Goal: Obtain resource: Obtain resource

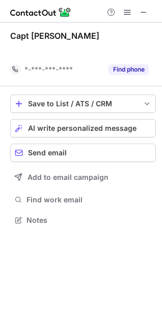
scroll to position [197, 162]
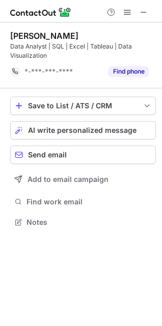
scroll to position [215, 162]
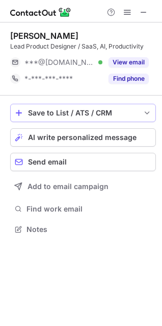
scroll to position [222, 162]
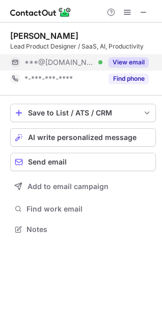
click at [124, 61] on button "View email" at bounding box center [129, 62] width 40 height 10
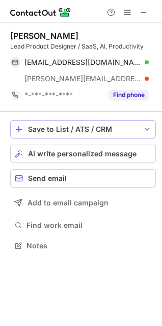
scroll to position [239, 162]
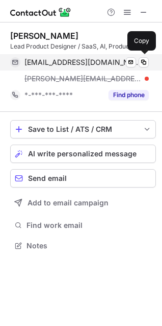
click at [143, 55] on div "cherrytwister@gmail.com Verified Send email Copy" at bounding box center [79, 62] width 139 height 16
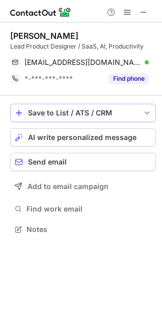
scroll to position [222, 162]
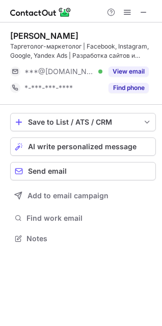
scroll to position [231, 162]
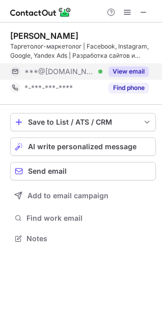
click at [129, 70] on button "View email" at bounding box center [129, 71] width 40 height 10
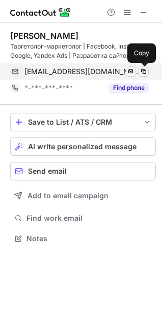
click at [140, 68] on span at bounding box center [144, 71] width 8 height 8
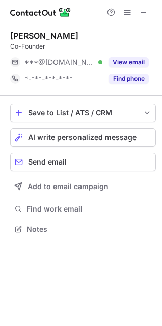
scroll to position [222, 162]
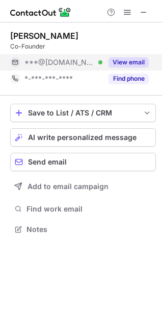
click at [120, 62] on button "View email" at bounding box center [129, 62] width 40 height 10
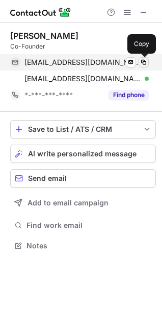
click at [144, 60] on span at bounding box center [144, 62] width 8 height 8
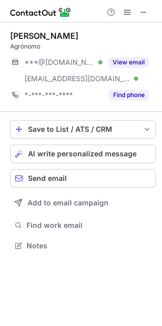
scroll to position [239, 162]
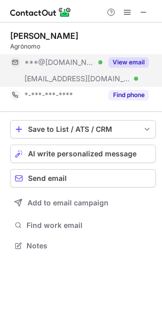
click at [133, 62] on button "View email" at bounding box center [129, 62] width 40 height 10
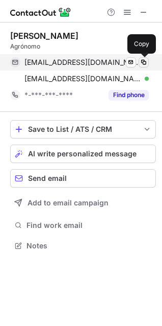
click at [142, 64] on span at bounding box center [144, 62] width 8 height 8
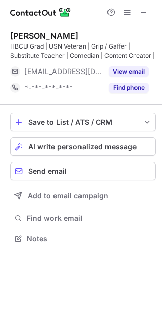
scroll to position [231, 162]
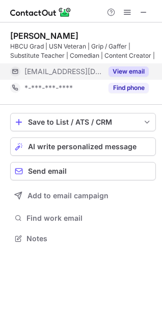
click at [118, 68] on button "View email" at bounding box center [129, 71] width 40 height 10
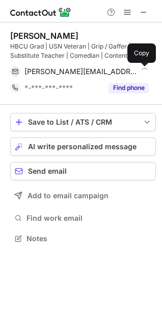
click at [147, 70] on span at bounding box center [144, 71] width 8 height 8
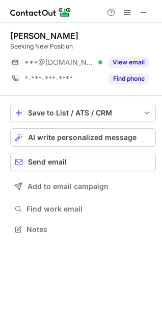
scroll to position [222, 162]
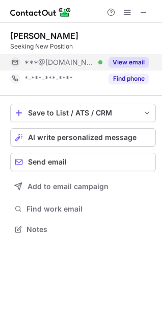
click at [114, 61] on button "View email" at bounding box center [129, 62] width 40 height 10
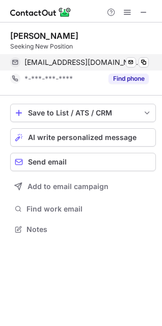
click at [149, 61] on div "sqlgwc@outlook.com Verified Send email Copy" at bounding box center [79, 62] width 139 height 16
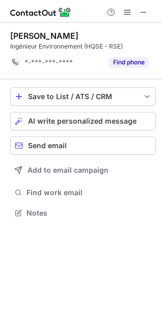
scroll to position [206, 162]
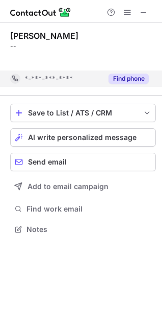
scroll to position [206, 162]
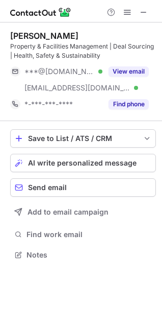
scroll to position [248, 162]
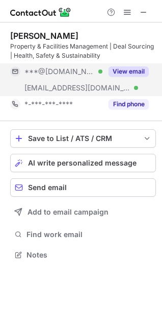
click at [121, 71] on button "View email" at bounding box center [129, 71] width 40 height 10
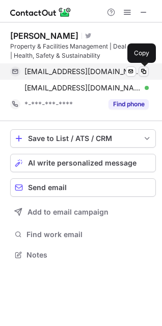
click at [144, 68] on span at bounding box center [144, 71] width 8 height 8
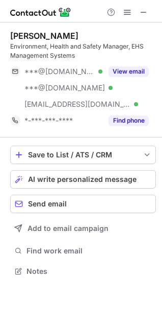
scroll to position [264, 162]
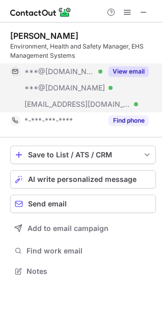
click at [125, 67] on button "View email" at bounding box center [129, 71] width 40 height 10
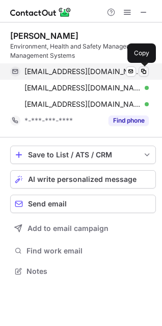
click at [144, 71] on span at bounding box center [144, 71] width 8 height 8
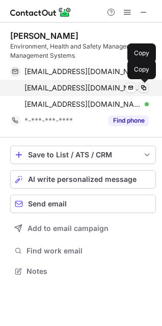
click at [144, 83] on button at bounding box center [144, 88] width 10 height 10
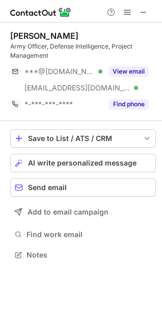
scroll to position [248, 162]
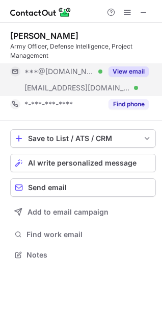
click at [139, 73] on button "View email" at bounding box center [129, 71] width 40 height 10
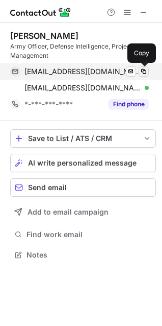
click at [143, 70] on span at bounding box center [144, 71] width 8 height 8
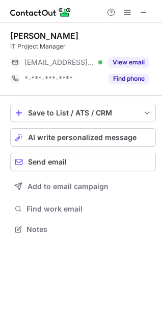
scroll to position [222, 162]
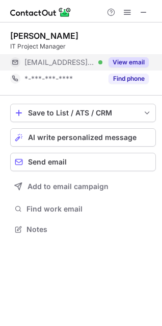
click at [127, 63] on button "View email" at bounding box center [129, 62] width 40 height 10
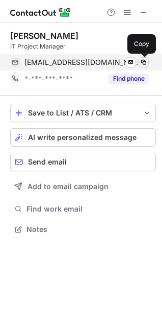
click at [146, 64] on span at bounding box center [144, 62] width 8 height 8
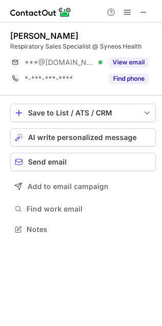
scroll to position [222, 162]
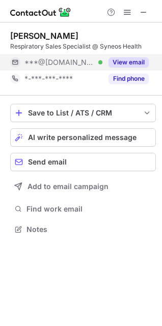
click at [121, 61] on button "View email" at bounding box center [129, 62] width 40 height 10
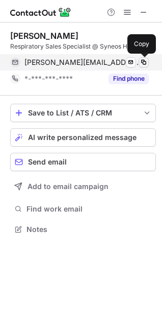
click at [141, 62] on span at bounding box center [144, 62] width 8 height 8
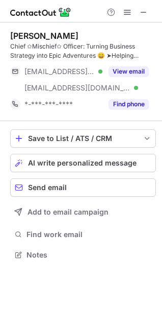
scroll to position [248, 162]
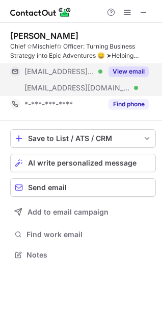
click at [115, 74] on button "View email" at bounding box center [129, 71] width 40 height 10
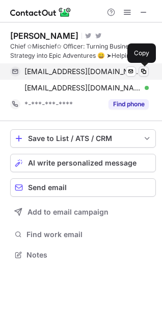
click at [142, 72] on span at bounding box center [144, 71] width 8 height 8
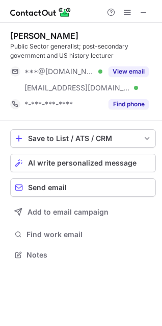
scroll to position [248, 162]
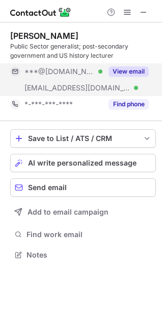
click at [113, 70] on button "View email" at bounding box center [129, 71] width 40 height 10
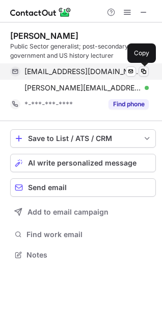
click at [145, 74] on span at bounding box center [144, 71] width 8 height 8
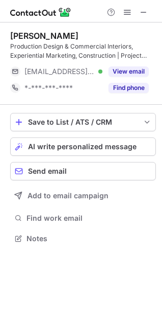
scroll to position [231, 162]
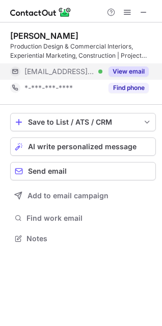
click at [116, 72] on button "View email" at bounding box center [129, 71] width 40 height 10
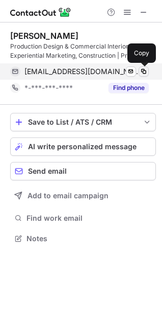
click at [145, 71] on span at bounding box center [144, 71] width 8 height 8
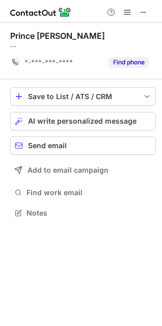
scroll to position [206, 162]
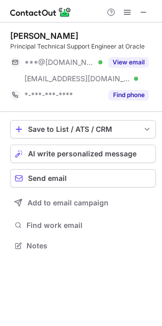
scroll to position [239, 162]
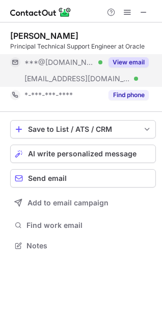
click at [131, 60] on button "View email" at bounding box center [129, 62] width 40 height 10
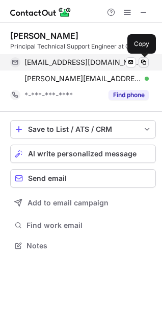
click at [142, 63] on span at bounding box center [144, 62] width 8 height 8
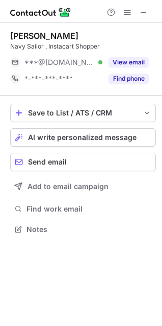
scroll to position [222, 162]
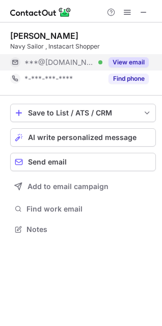
click at [118, 64] on button "View email" at bounding box center [129, 62] width 40 height 10
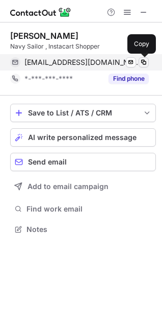
click at [143, 61] on span at bounding box center [144, 62] width 8 height 8
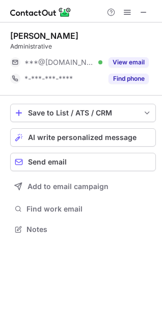
scroll to position [222, 162]
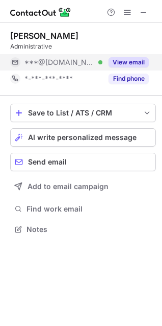
click at [113, 64] on button "View email" at bounding box center [129, 62] width 40 height 10
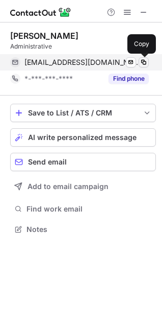
click at [142, 63] on span at bounding box center [144, 62] width 8 height 8
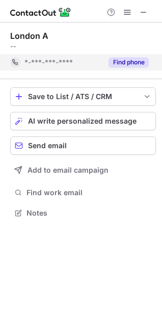
scroll to position [206, 162]
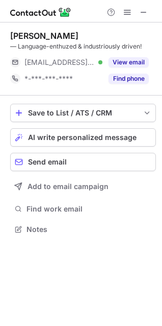
scroll to position [222, 162]
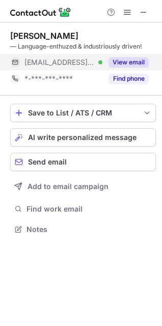
click at [116, 61] on button "View email" at bounding box center [129, 62] width 40 height 10
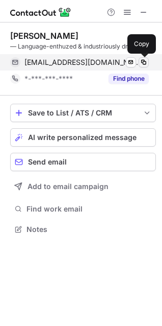
click at [141, 64] on span at bounding box center [144, 62] width 8 height 8
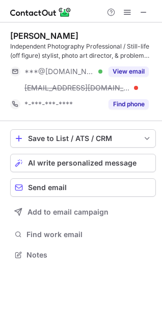
scroll to position [248, 162]
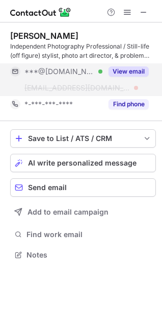
click at [138, 71] on button "View email" at bounding box center [129, 71] width 40 height 10
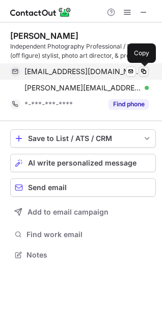
click at [142, 70] on span at bounding box center [144, 71] width 8 height 8
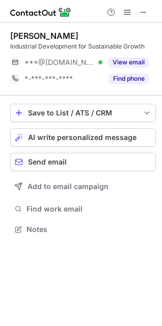
scroll to position [222, 162]
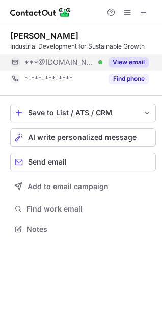
click at [128, 61] on button "View email" at bounding box center [129, 62] width 40 height 10
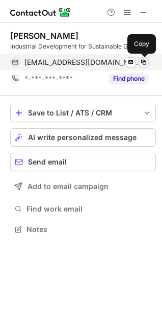
click at [146, 64] on span at bounding box center [144, 62] width 8 height 8
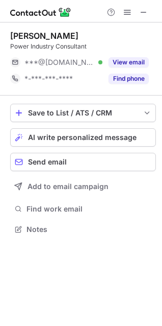
scroll to position [222, 162]
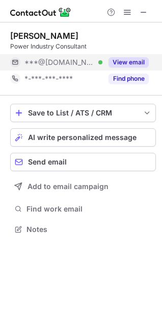
click at [119, 57] on div "View email" at bounding box center [126, 62] width 46 height 16
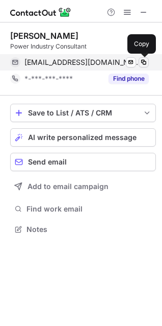
click at [141, 59] on span at bounding box center [144, 62] width 8 height 8
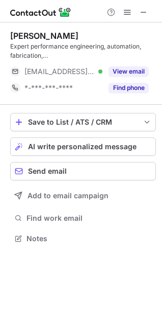
scroll to position [231, 162]
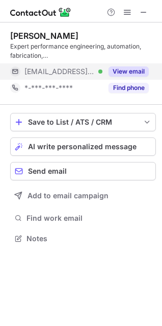
click at [117, 73] on button "View email" at bounding box center [129, 71] width 40 height 10
click at [117, 73] on div "[EMAIL_ADDRESS][DOMAIN_NAME]" at bounding box center [87, 71] width 125 height 9
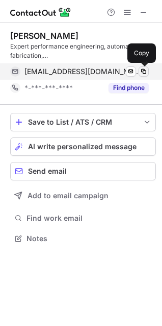
click at [143, 72] on span at bounding box center [144, 71] width 8 height 8
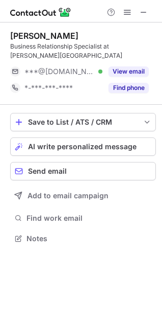
scroll to position [222, 162]
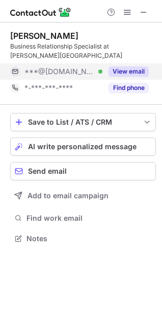
click at [130, 66] on button "View email" at bounding box center [129, 71] width 40 height 10
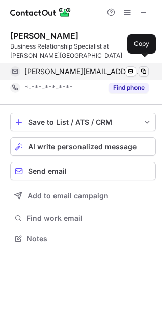
click at [143, 67] on span at bounding box center [144, 71] width 8 height 8
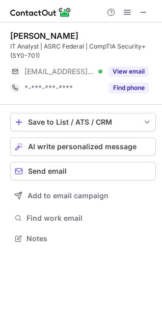
scroll to position [231, 162]
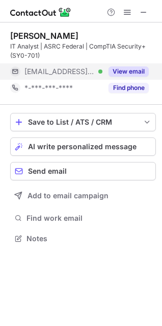
click at [119, 74] on button "View email" at bounding box center [129, 71] width 40 height 10
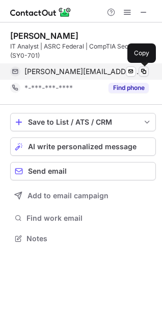
click at [141, 74] on span at bounding box center [144, 71] width 8 height 8
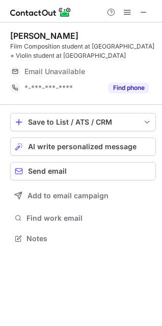
scroll to position [231, 162]
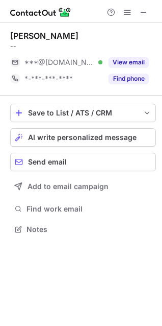
scroll to position [222, 162]
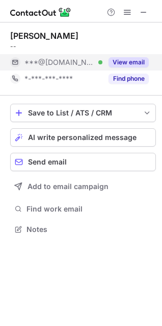
click at [119, 57] on button "View email" at bounding box center [129, 62] width 40 height 10
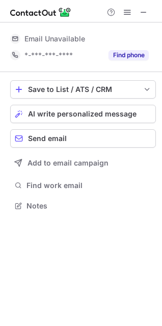
scroll to position [199, 162]
